Goal: Information Seeking & Learning: Learn about a topic

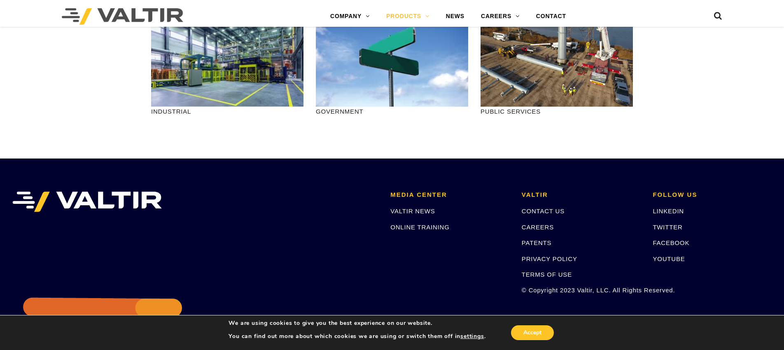
scroll to position [1039, 0]
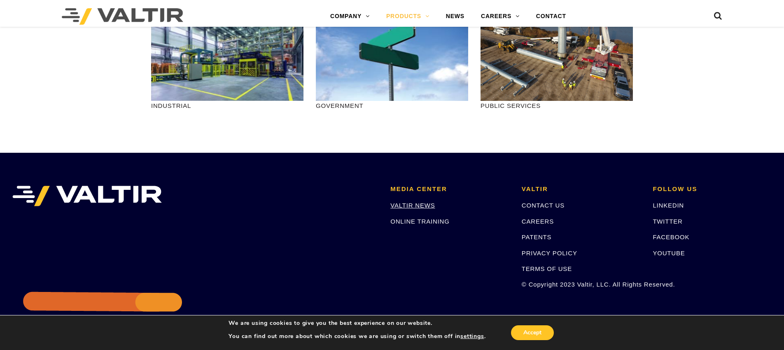
click at [413, 207] on link "VALTIR NEWS" at bounding box center [412, 205] width 44 height 7
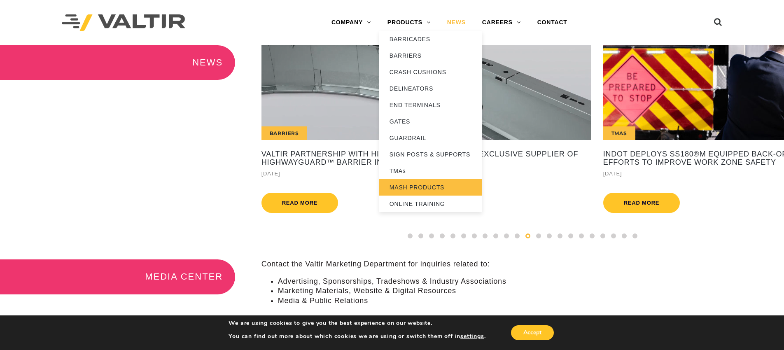
click at [426, 186] on link "MASH PRODUCTS" at bounding box center [430, 187] width 103 height 16
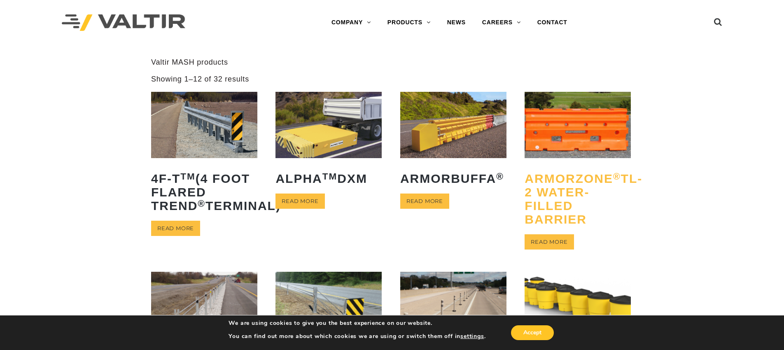
click at [569, 177] on h2 "ArmorZone ® TL-2 Water-Filled Barrier" at bounding box center [578, 199] width 106 height 67
